Goal: Task Accomplishment & Management: Manage account settings

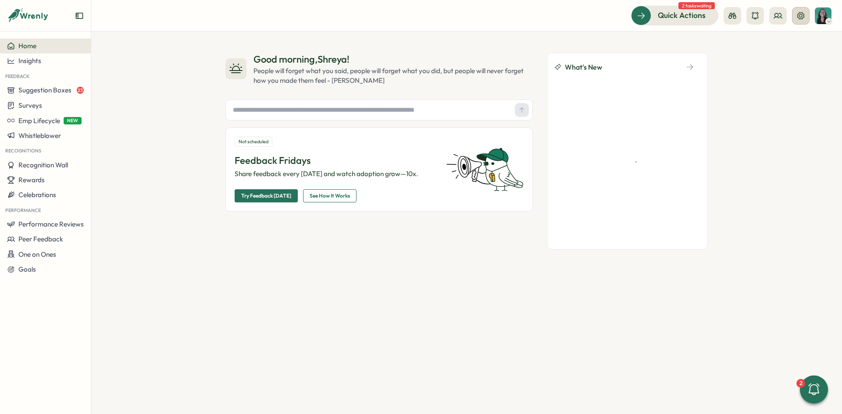
click at [799, 17] on icon at bounding box center [801, 15] width 9 height 9
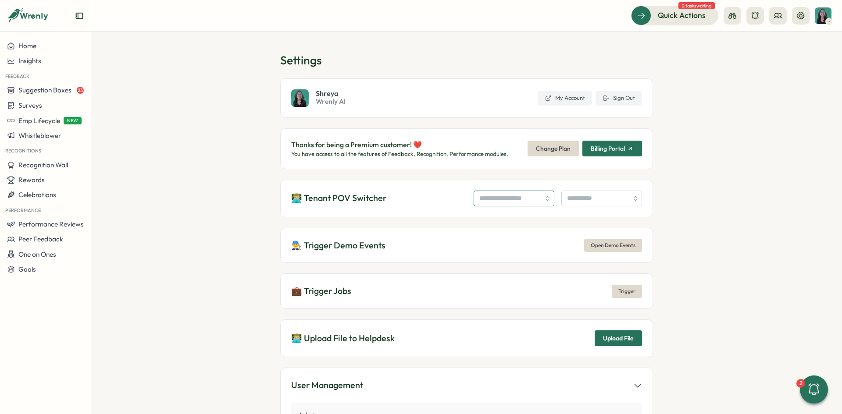
click at [475, 204] on input "search" at bounding box center [514, 199] width 81 height 16
type input "**********"
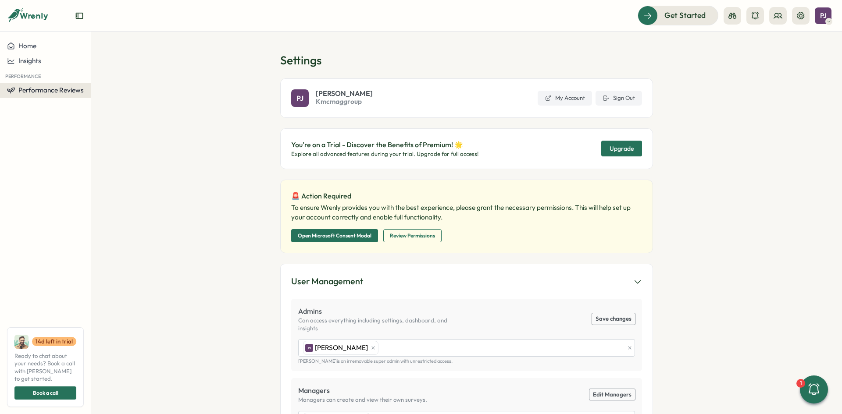
click at [46, 96] on button "Performance Reviews" at bounding box center [45, 90] width 91 height 15
click at [93, 72] on div "Reviews" at bounding box center [127, 74] width 68 height 10
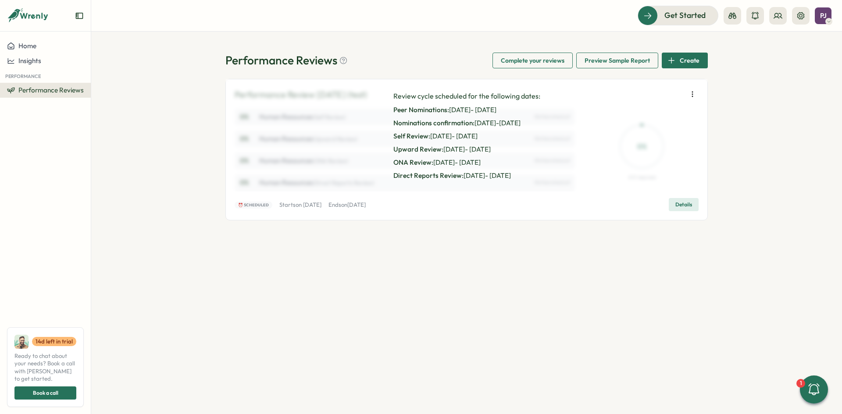
click at [44, 93] on span "Performance Reviews" at bounding box center [50, 90] width 65 height 8
click at [61, 52] on button "Home" at bounding box center [45, 46] width 91 height 15
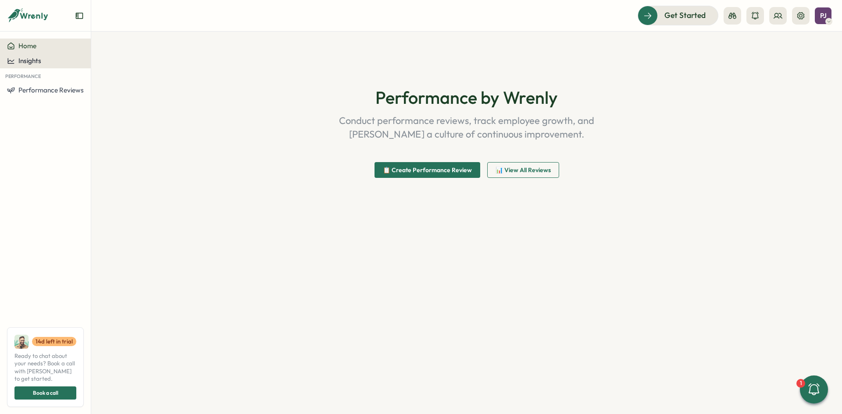
click at [61, 55] on button "Insights" at bounding box center [45, 61] width 91 height 15
click at [62, 50] on button "Home" at bounding box center [45, 46] width 91 height 15
click at [783, 17] on button at bounding box center [778, 16] width 18 height 18
click at [775, 42] on div "Org Members" at bounding box center [778, 44] width 55 height 10
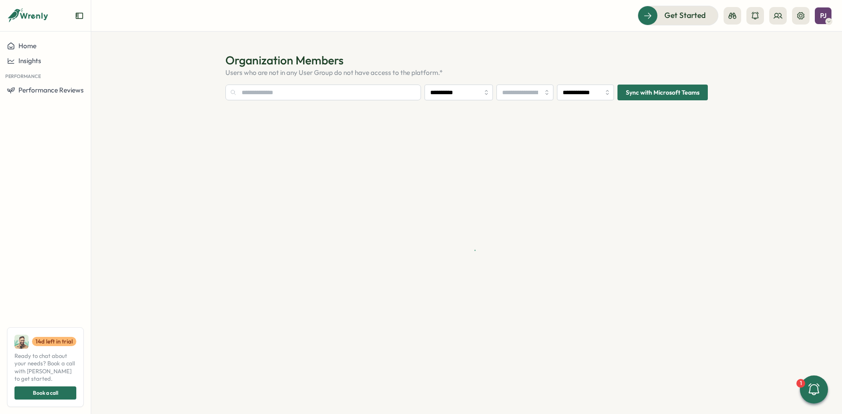
type input "**********"
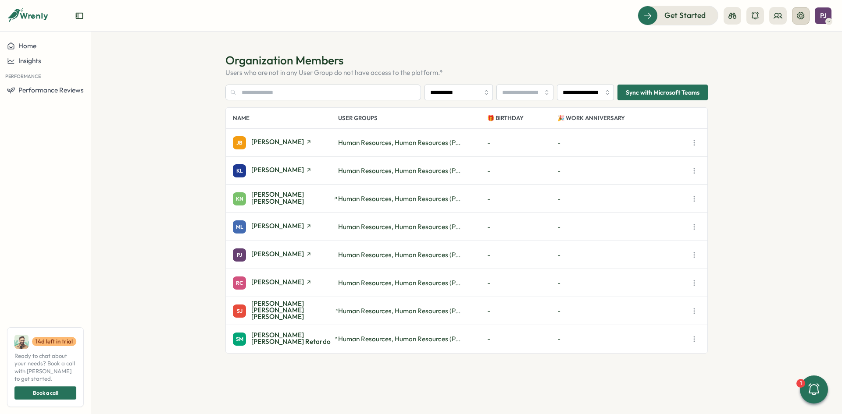
click at [804, 21] on button at bounding box center [801, 16] width 18 height 18
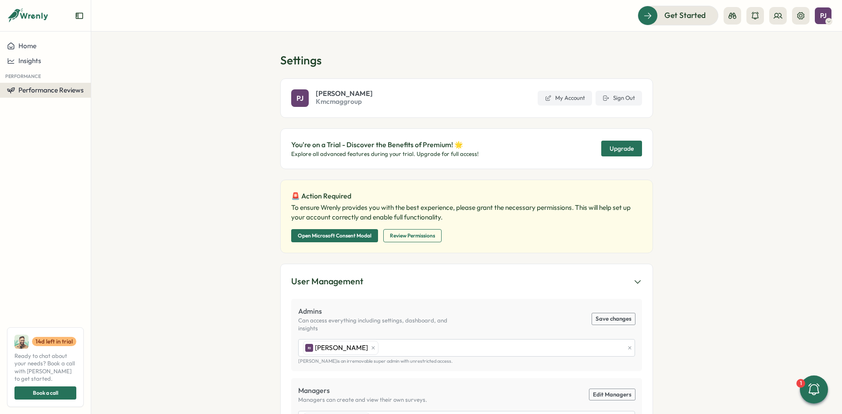
click at [63, 84] on button "Performance Reviews" at bounding box center [45, 90] width 91 height 15
click at [150, 73] on div "Reviews" at bounding box center [127, 74] width 68 height 10
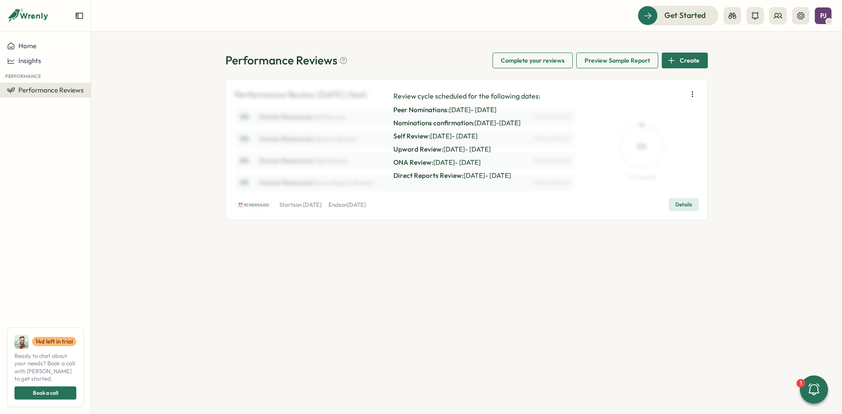
click at [672, 204] on button "Details" at bounding box center [684, 204] width 30 height 13
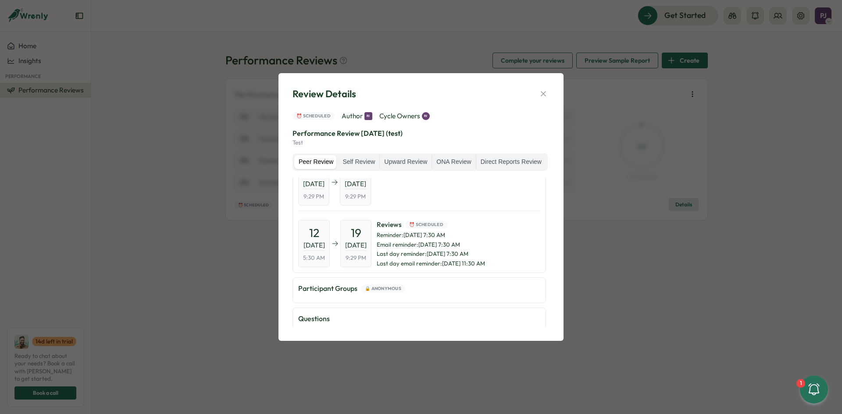
scroll to position [114, 0]
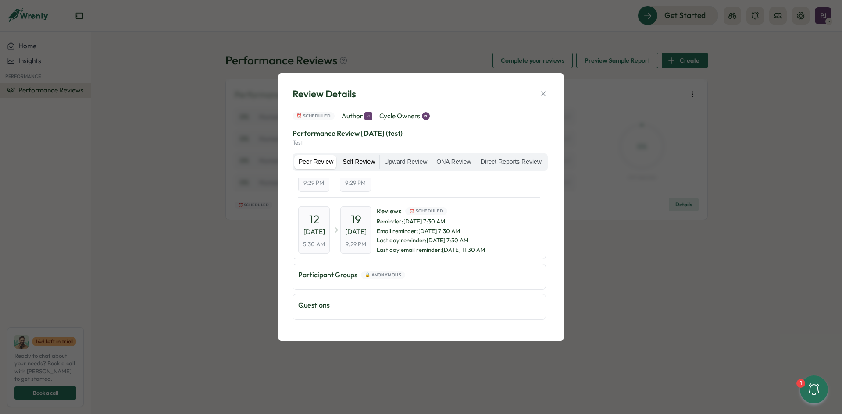
click at [359, 157] on label "Self Review" at bounding box center [358, 162] width 41 height 14
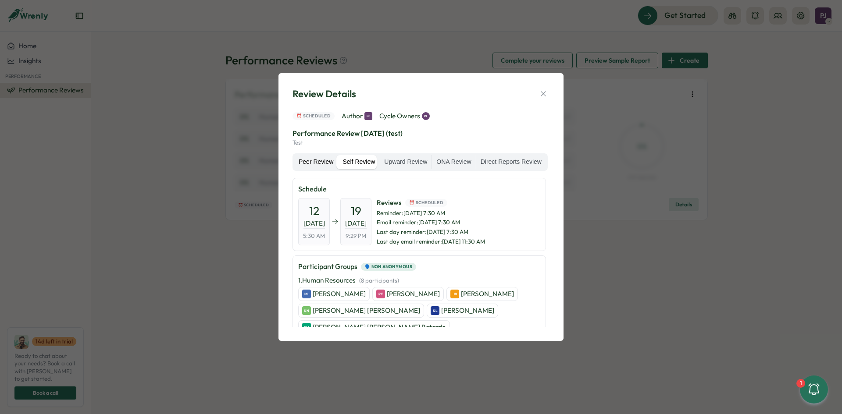
click at [320, 161] on label "Peer Review" at bounding box center [315, 162] width 43 height 14
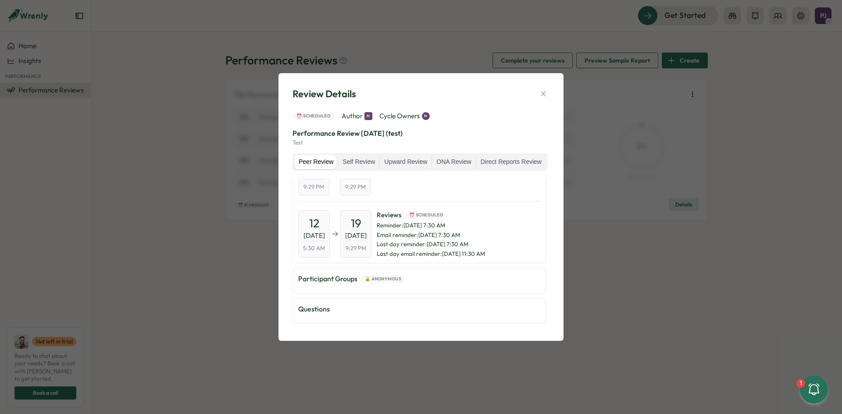
scroll to position [114, 0]
click at [347, 159] on label "Self Review" at bounding box center [358, 162] width 41 height 14
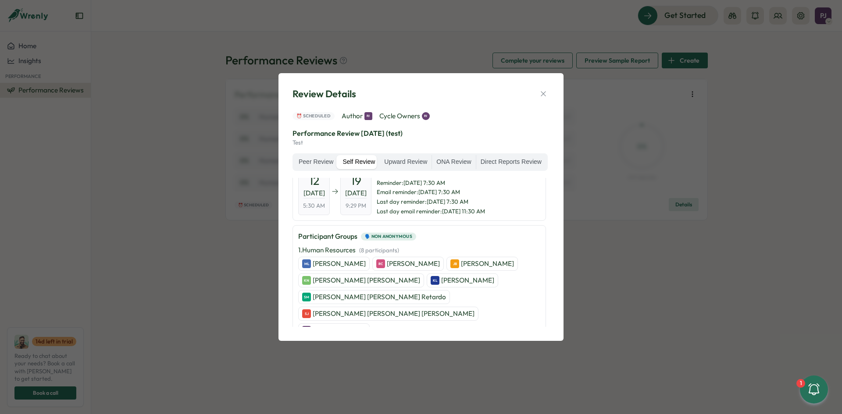
scroll to position [69, 0]
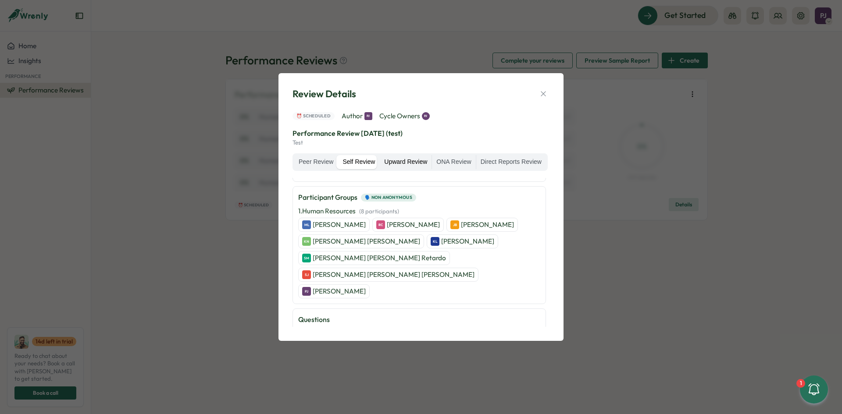
click at [407, 161] on label "Upward Review" at bounding box center [406, 162] width 52 height 14
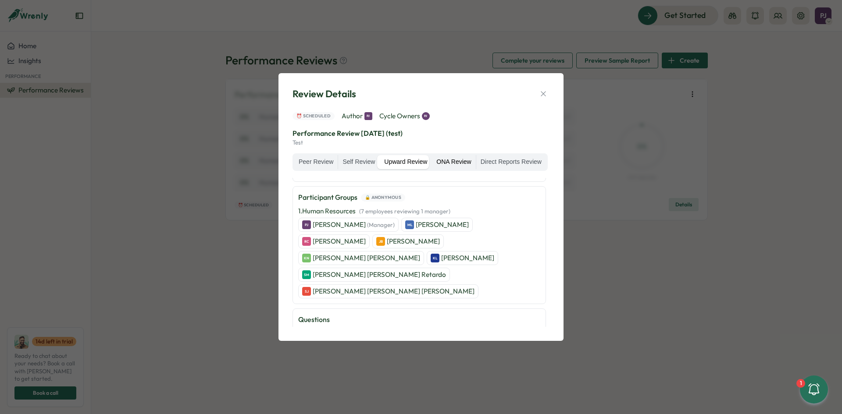
click at [437, 161] on label "ONA Review" at bounding box center [453, 162] width 43 height 14
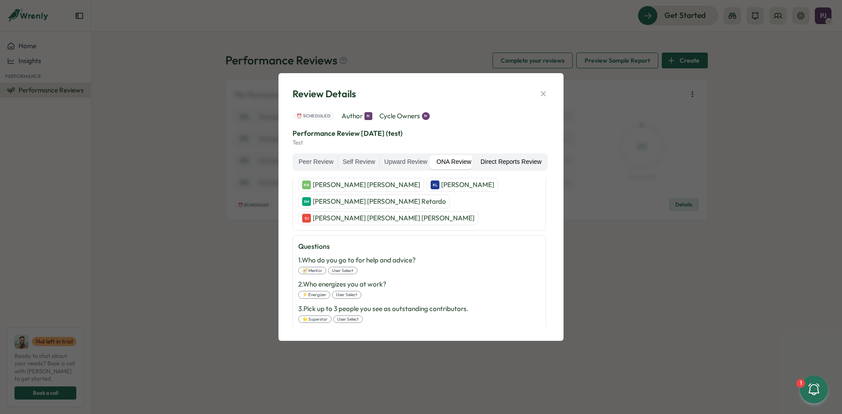
click at [501, 165] on label "Direct Reports Review" at bounding box center [511, 162] width 70 height 14
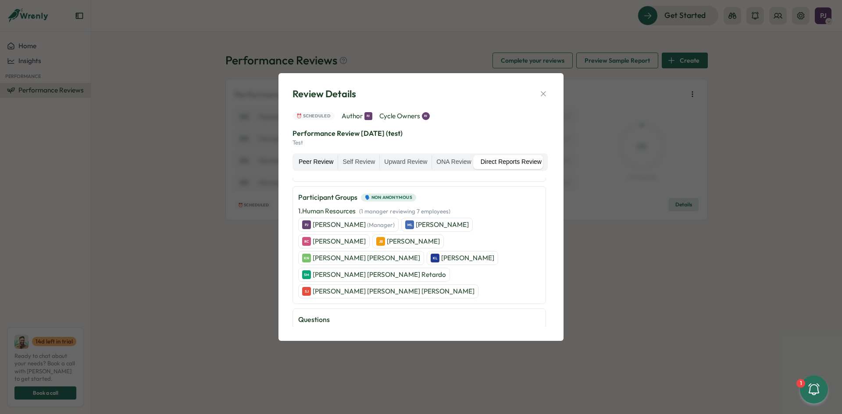
click at [311, 165] on label "Peer Review" at bounding box center [315, 162] width 43 height 14
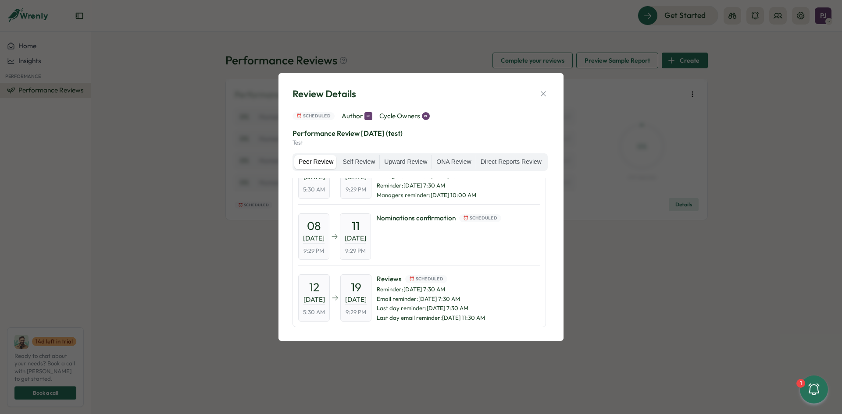
scroll to position [114, 0]
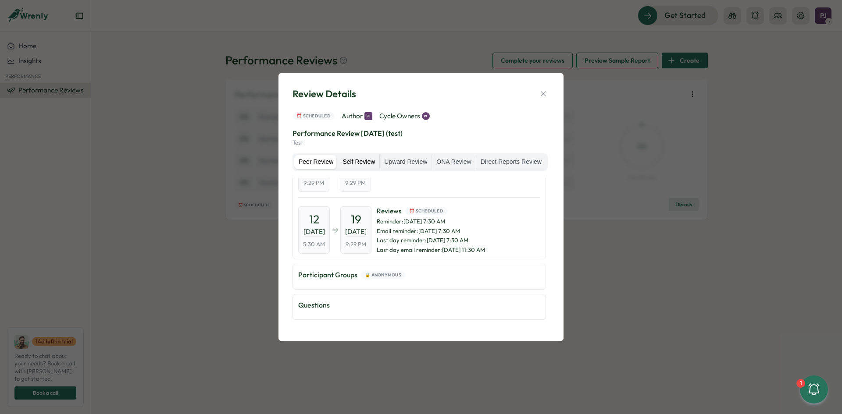
click at [348, 158] on label "Self Review" at bounding box center [358, 162] width 41 height 14
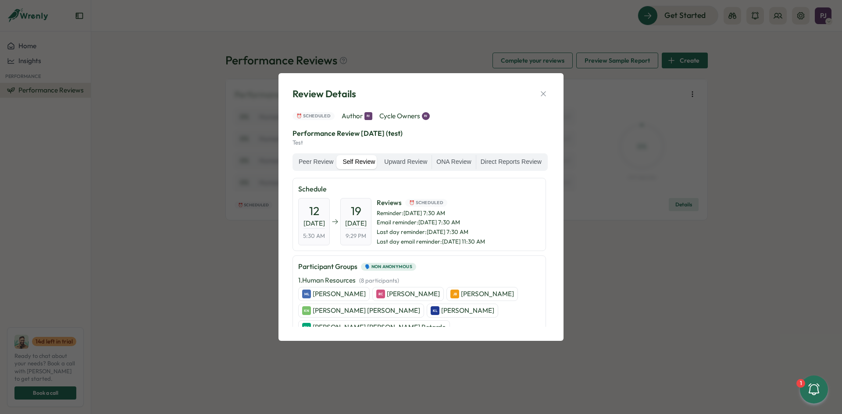
scroll to position [69, 0]
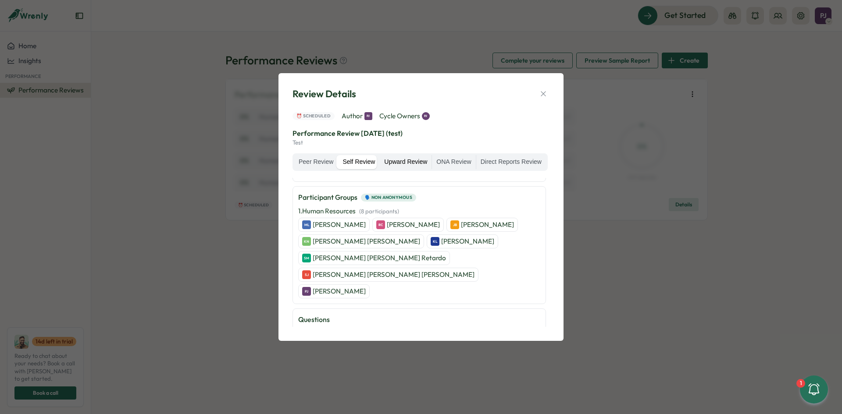
click at [397, 164] on label "Upward Review" at bounding box center [406, 162] width 52 height 14
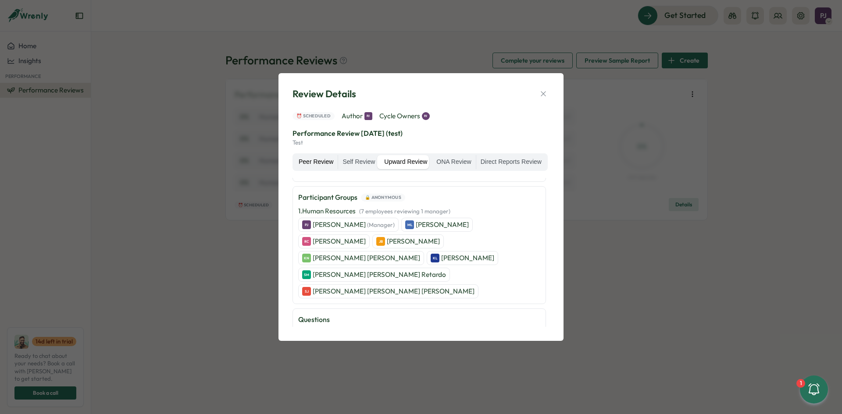
click at [311, 158] on label "Peer Review" at bounding box center [315, 162] width 43 height 14
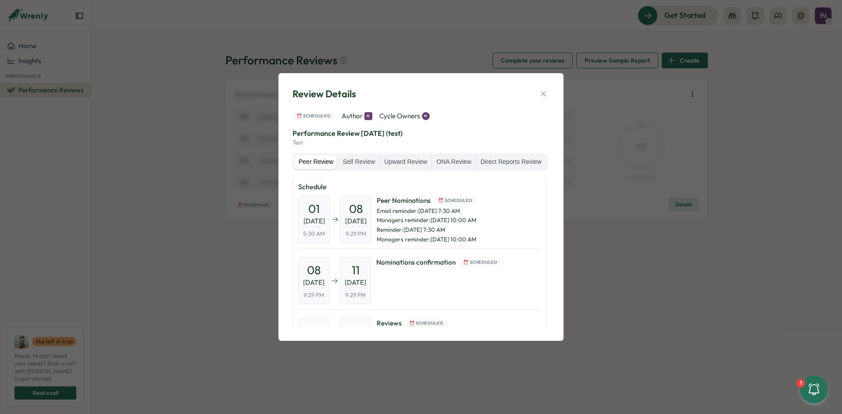
scroll to position [0, 0]
click at [524, 161] on label "Direct Reports Review" at bounding box center [511, 162] width 70 height 14
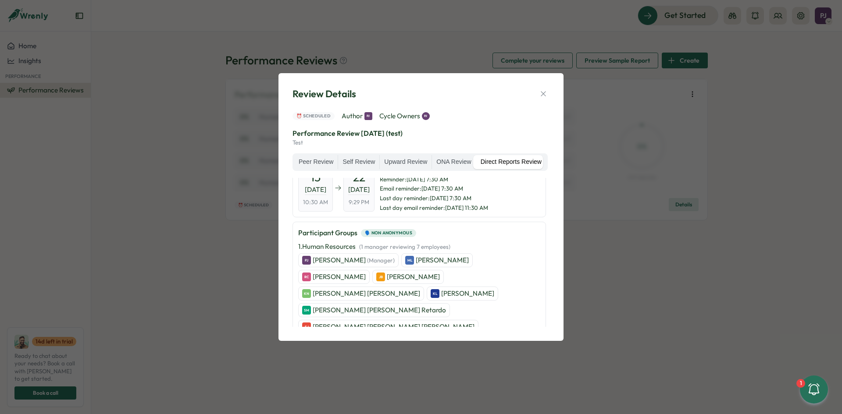
scroll to position [69, 0]
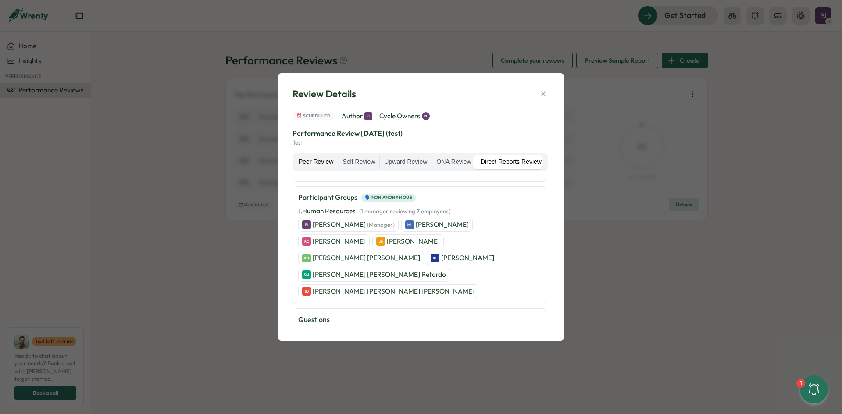
click at [321, 162] on label "Peer Review" at bounding box center [315, 162] width 43 height 14
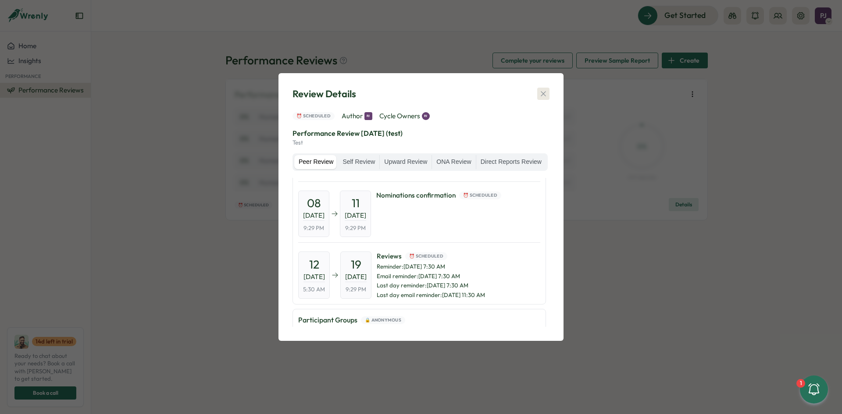
click at [543, 96] on icon "button" at bounding box center [543, 93] width 9 height 9
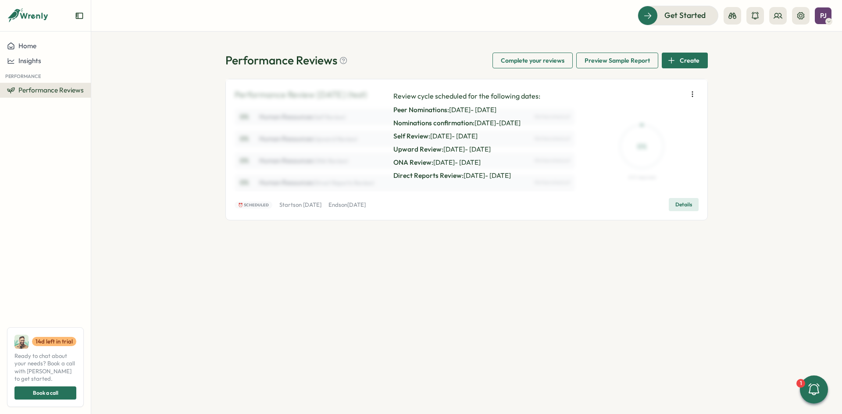
click at [693, 200] on button "Details" at bounding box center [684, 204] width 30 height 13
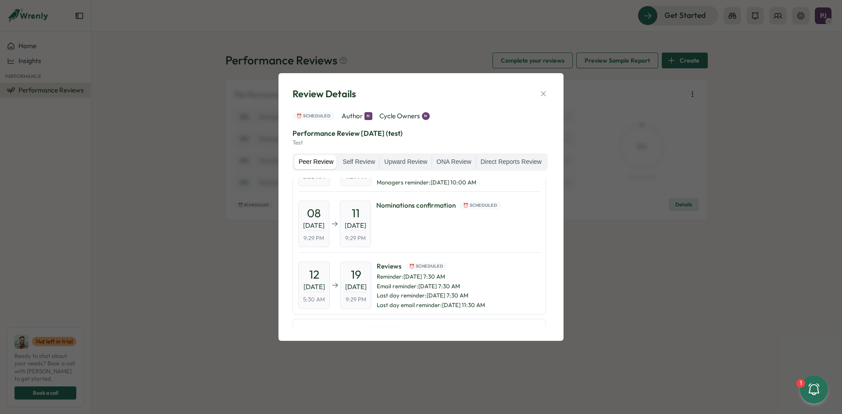
scroll to position [114, 0]
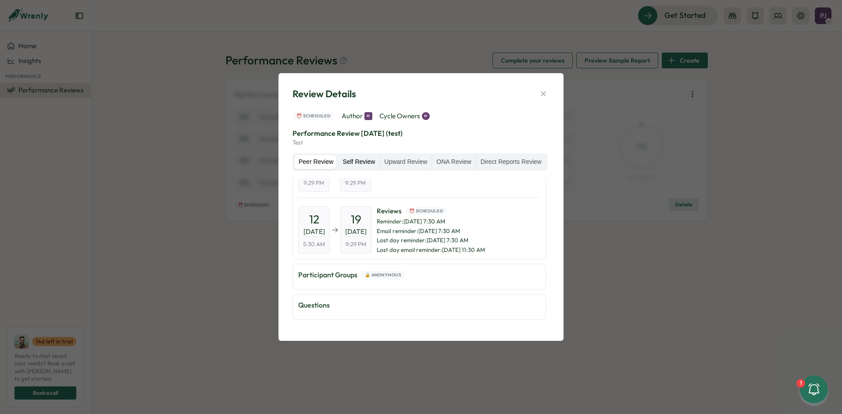
click at [355, 160] on label "Self Review" at bounding box center [358, 162] width 41 height 14
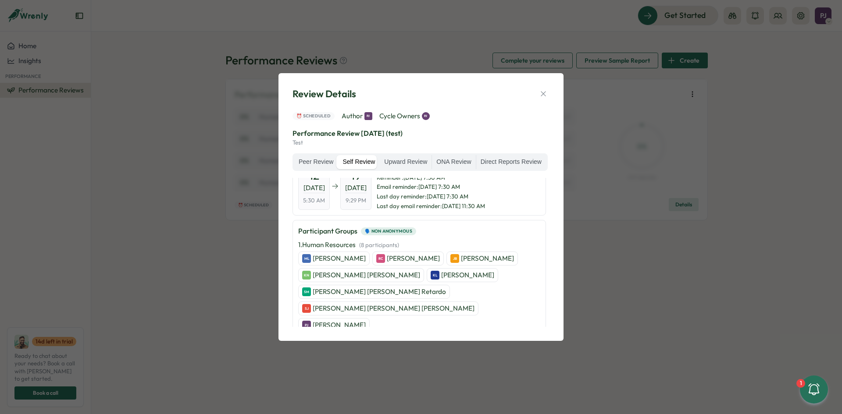
scroll to position [69, 0]
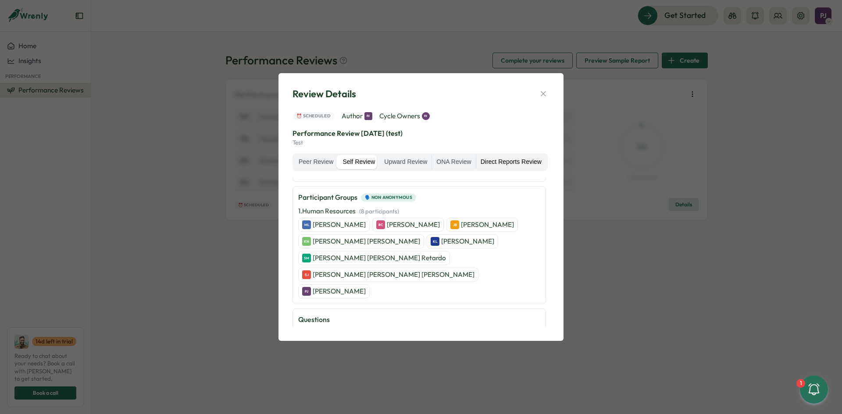
click at [501, 157] on label "Direct Reports Review" at bounding box center [511, 162] width 70 height 14
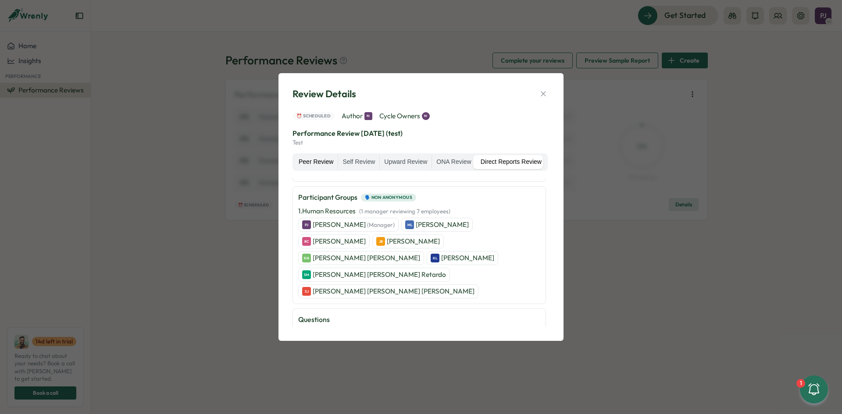
click at [306, 165] on label "Peer Review" at bounding box center [315, 162] width 43 height 14
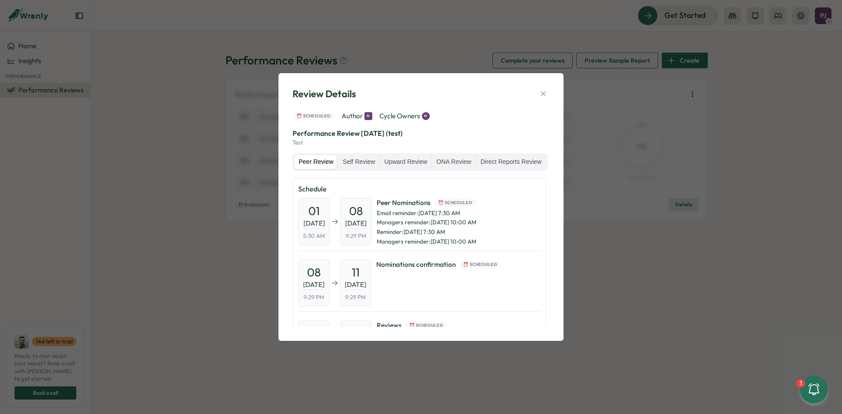
scroll to position [114, 0]
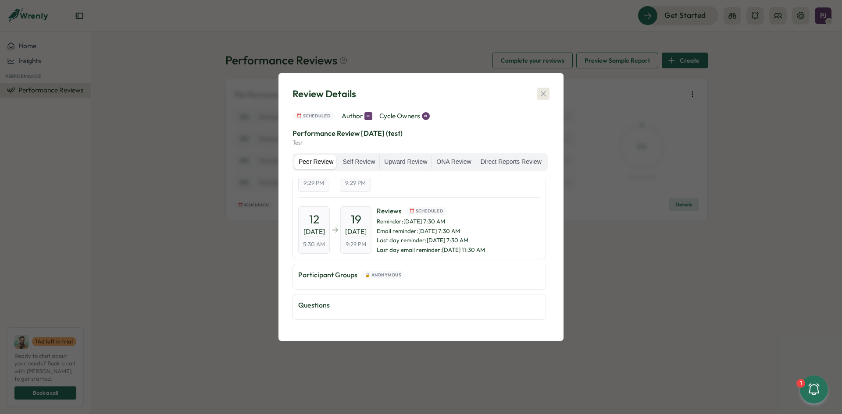
click at [548, 94] on button "button" at bounding box center [543, 94] width 12 height 12
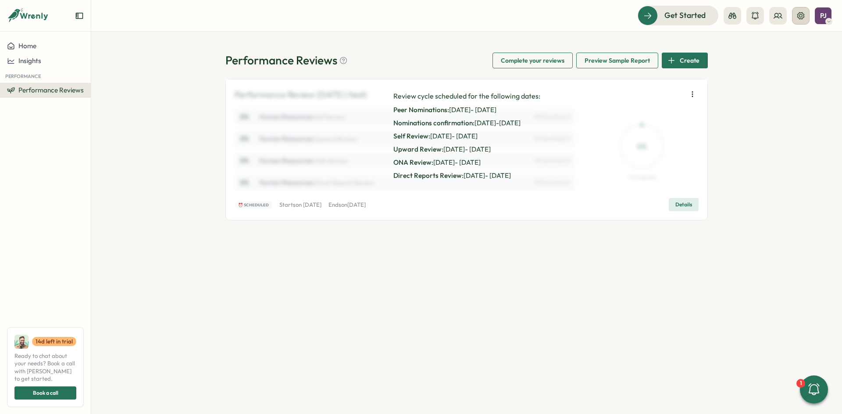
click at [804, 16] on icon at bounding box center [801, 15] width 9 height 9
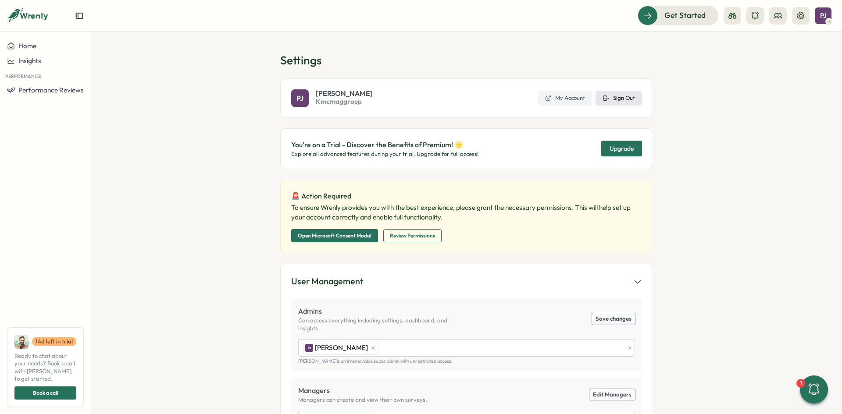
click at [613, 96] on span "Sign Out" at bounding box center [624, 98] width 22 height 8
